Goal: Task Accomplishment & Management: Manage account settings

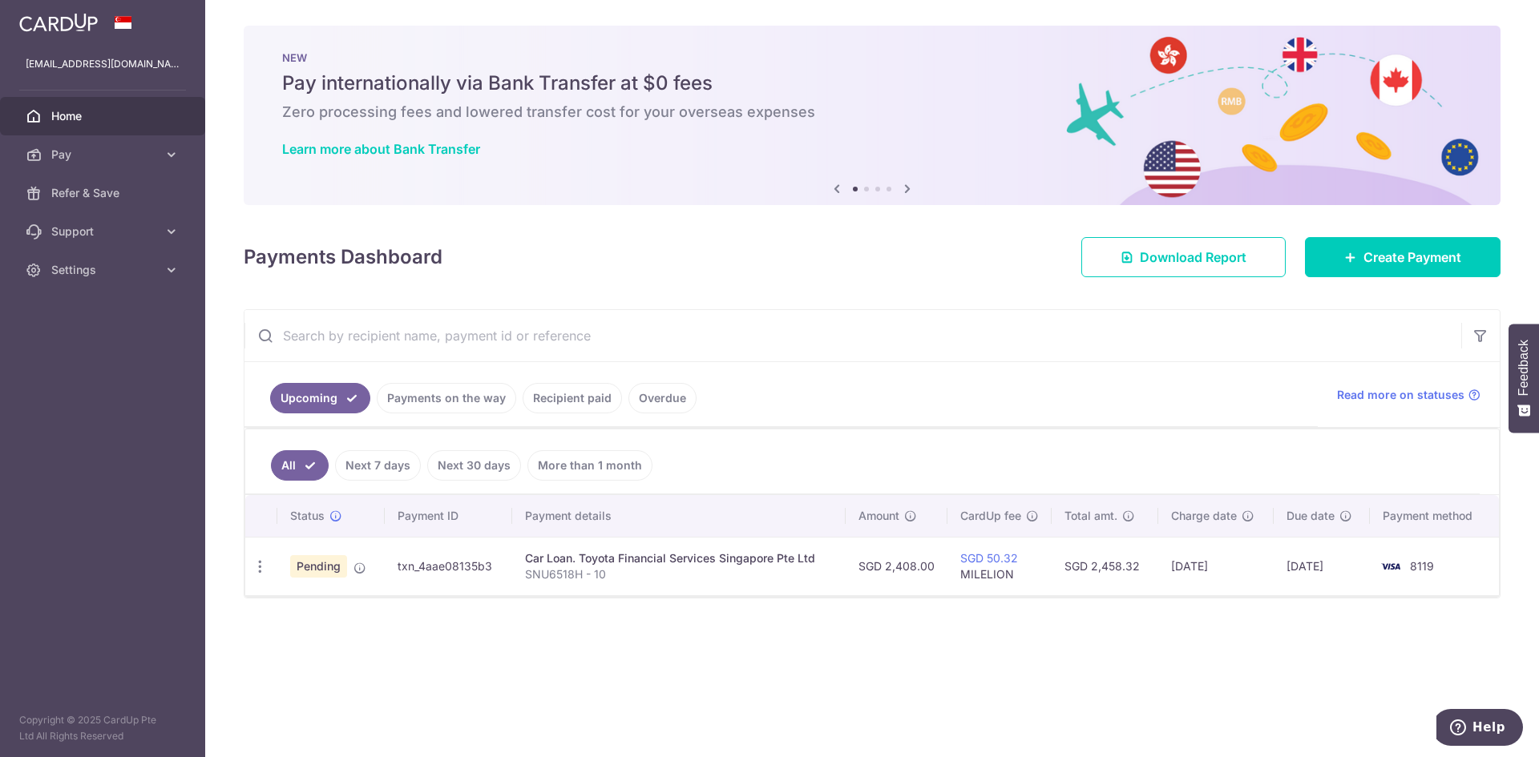
click at [131, 109] on span "Home" at bounding box center [104, 116] width 106 height 16
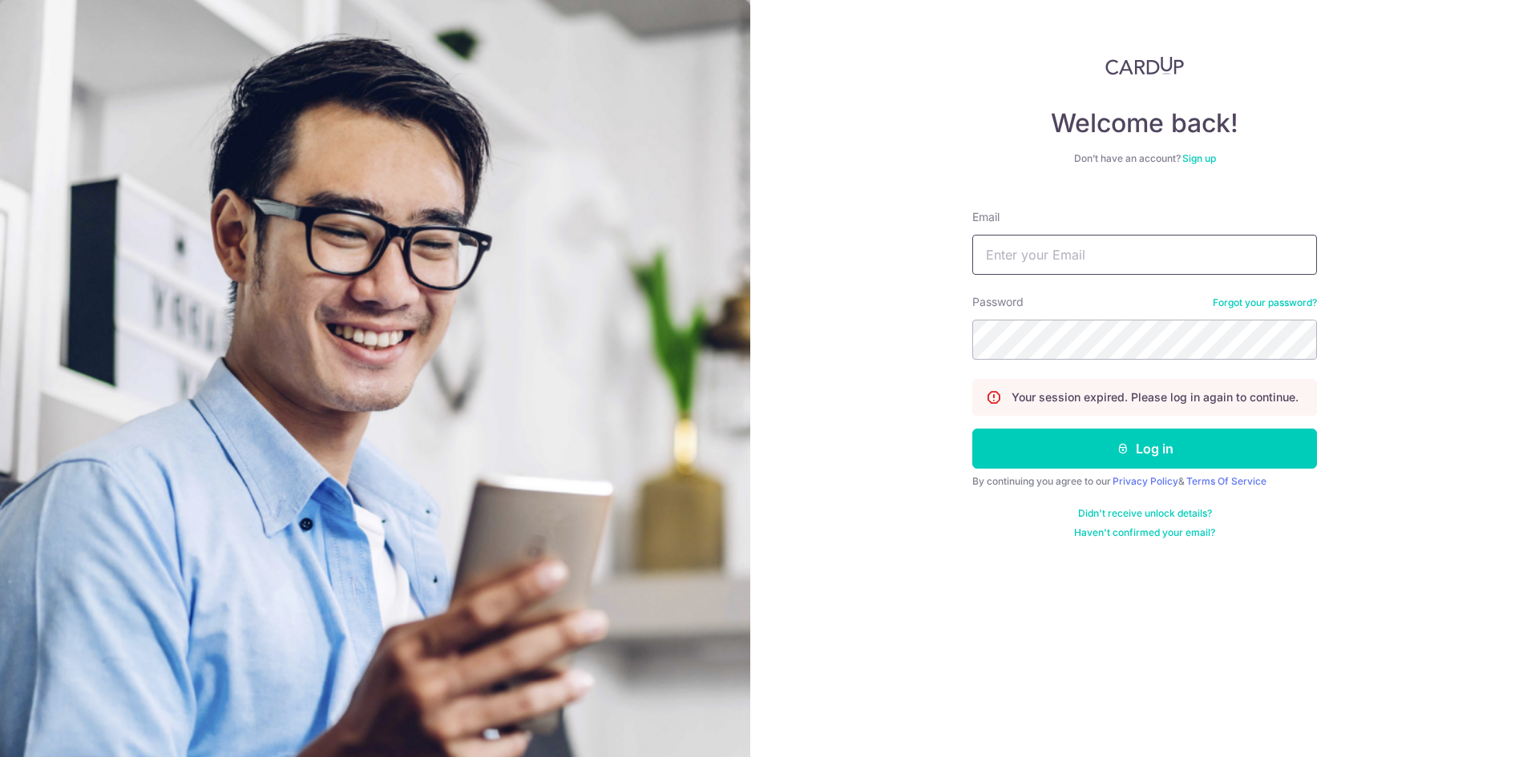
click at [1120, 267] on input "Email" at bounding box center [1144, 255] width 345 height 40
type input "[EMAIL_ADDRESS][DOMAIN_NAME]"
click at [972, 429] on button "Log in" at bounding box center [1144, 449] width 345 height 40
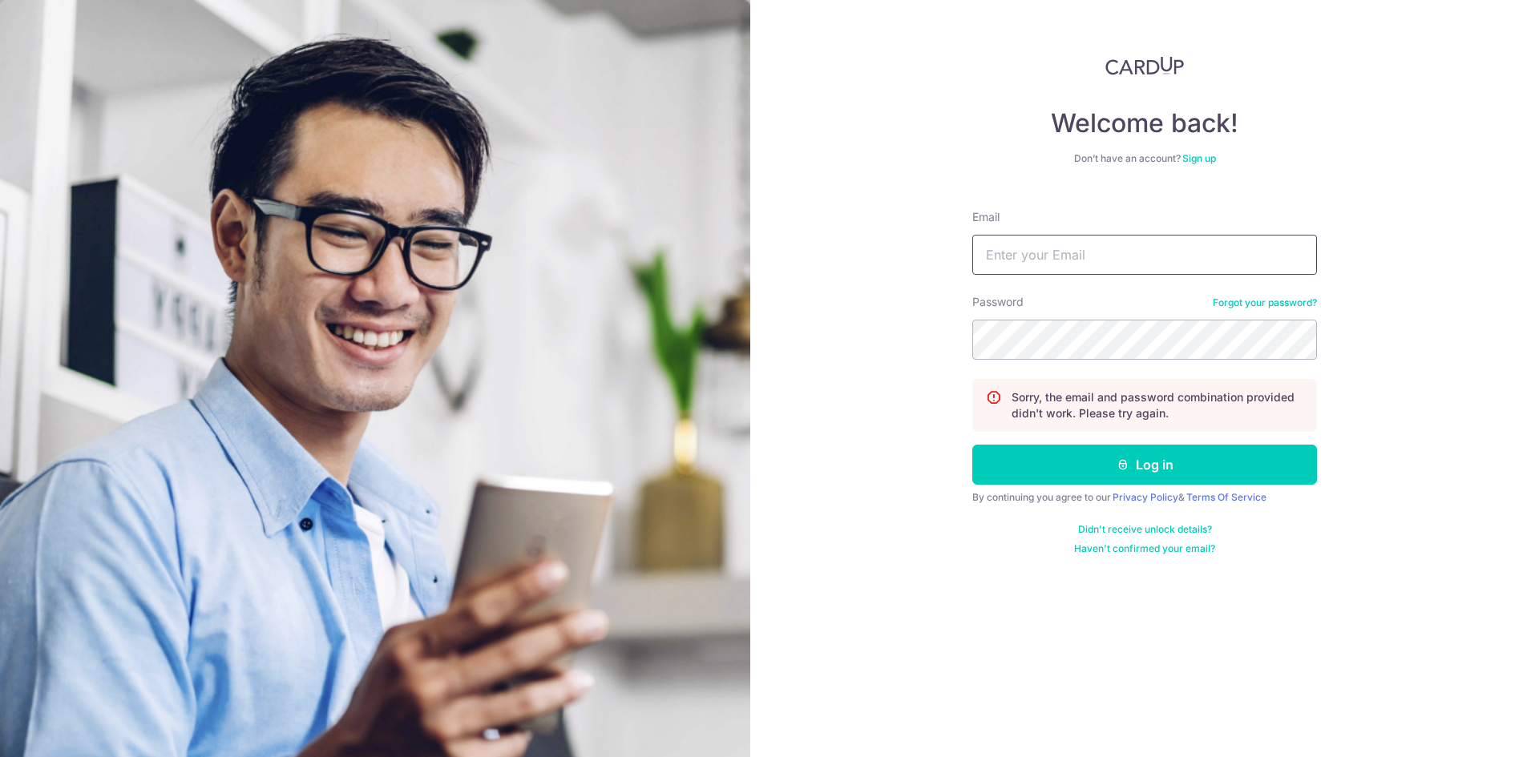
drag, startPoint x: 0, startPoint y: 0, endPoint x: 1105, endPoint y: 259, distance: 1135.0
click at [1105, 258] on input "Email" at bounding box center [1144, 255] width 345 height 40
type input "[EMAIL_ADDRESS][DOMAIN_NAME]"
click at [972, 445] on button "Log in" at bounding box center [1144, 465] width 345 height 40
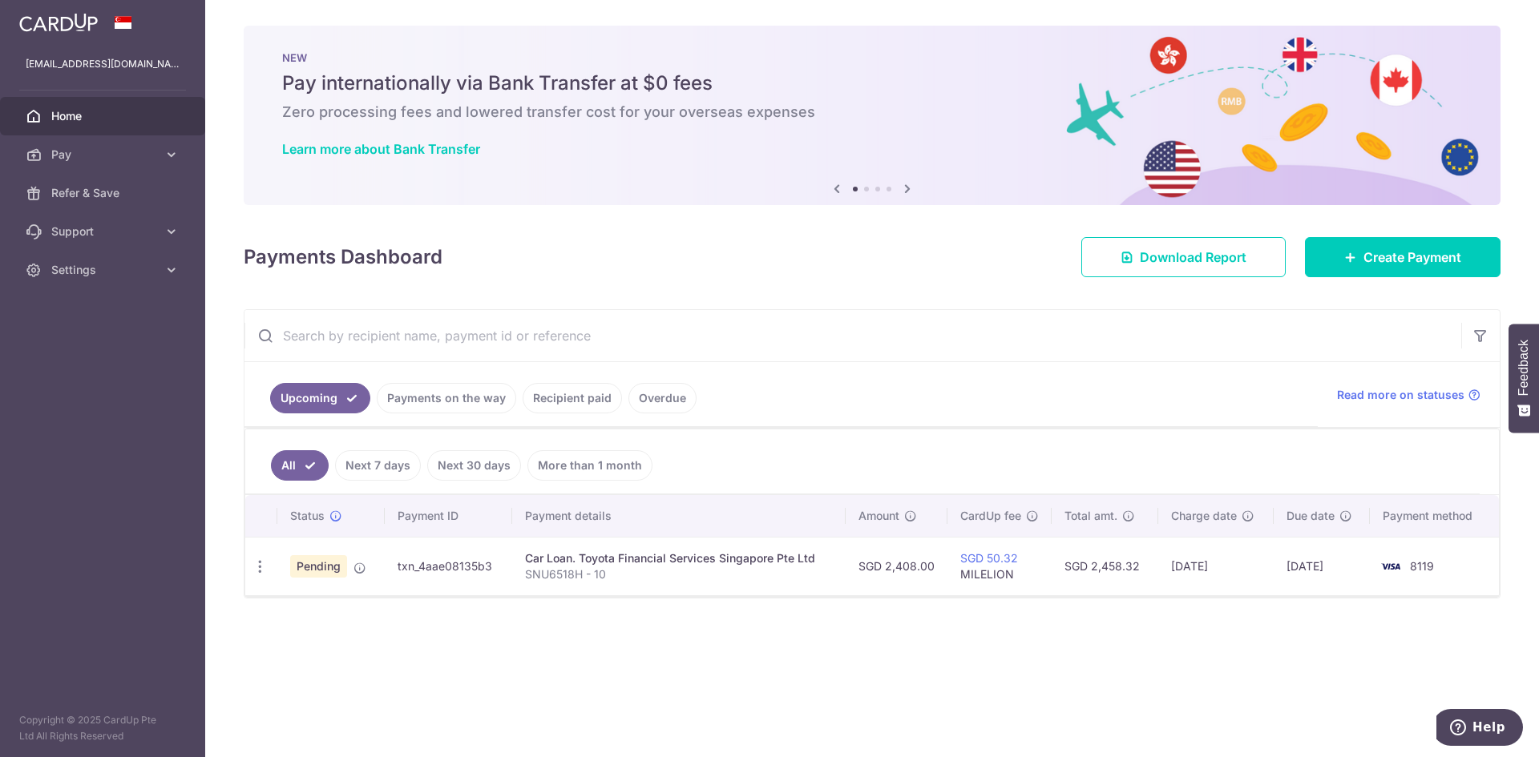
click at [122, 21] on span at bounding box center [123, 22] width 19 height 13
click at [104, 259] on link "Settings" at bounding box center [102, 270] width 205 height 38
click at [100, 338] on link "Logout" at bounding box center [102, 347] width 205 height 38
